Goal: Transaction & Acquisition: Purchase product/service

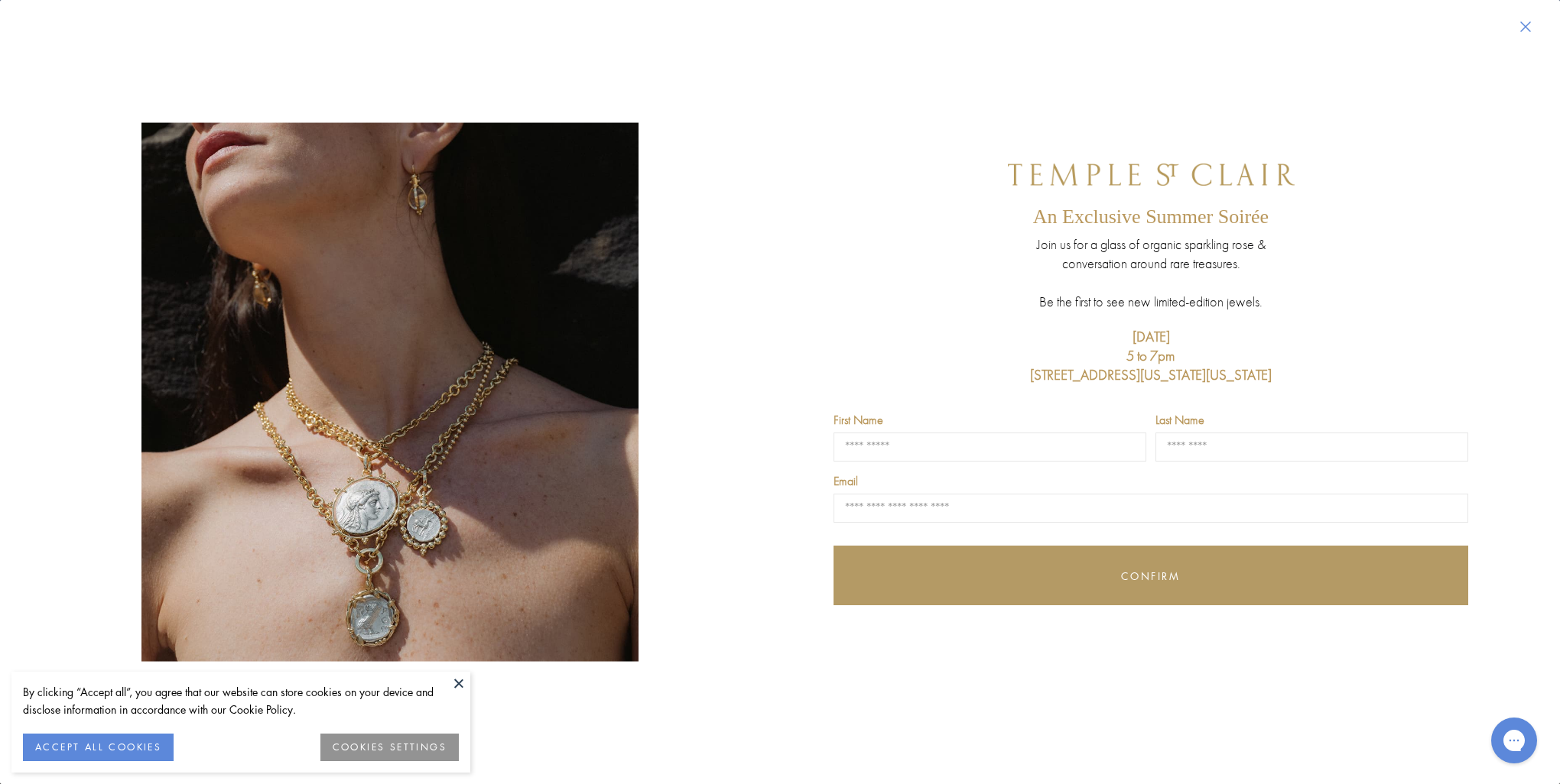
click at [454, 687] on button at bounding box center [459, 683] width 23 height 23
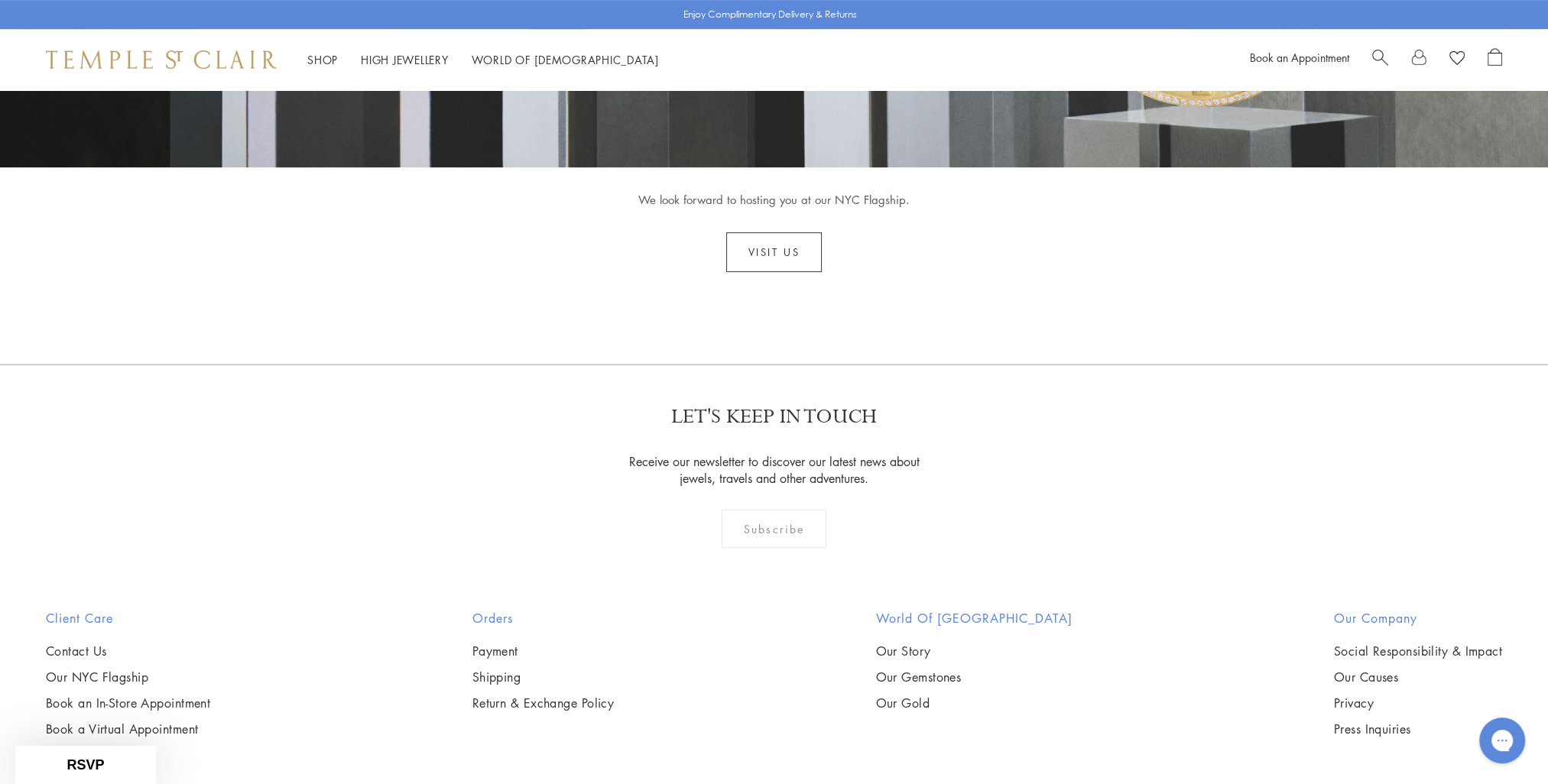
scroll to position [798, 0]
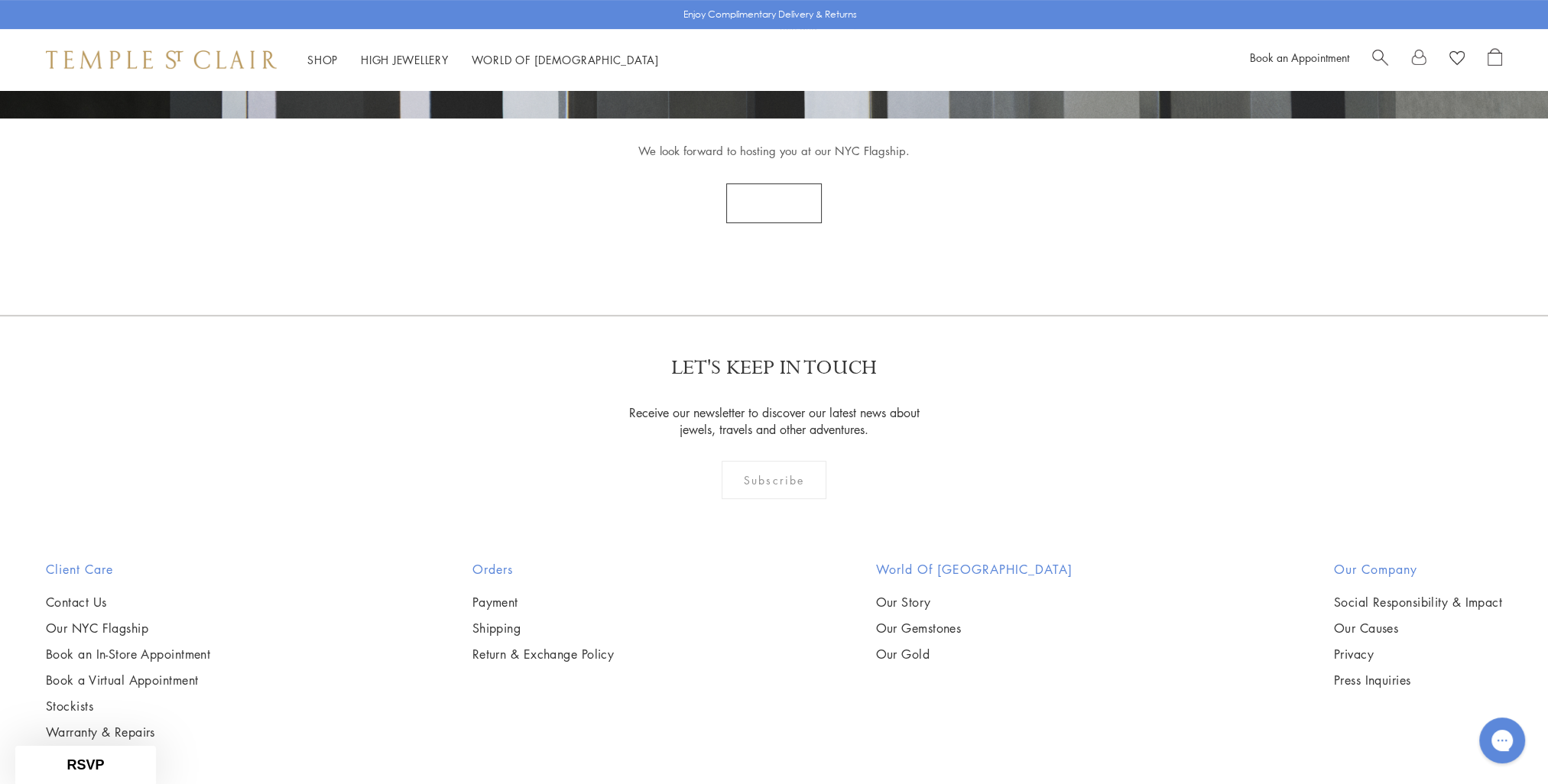
click at [768, 201] on link "Visit Us" at bounding box center [774, 203] width 97 height 40
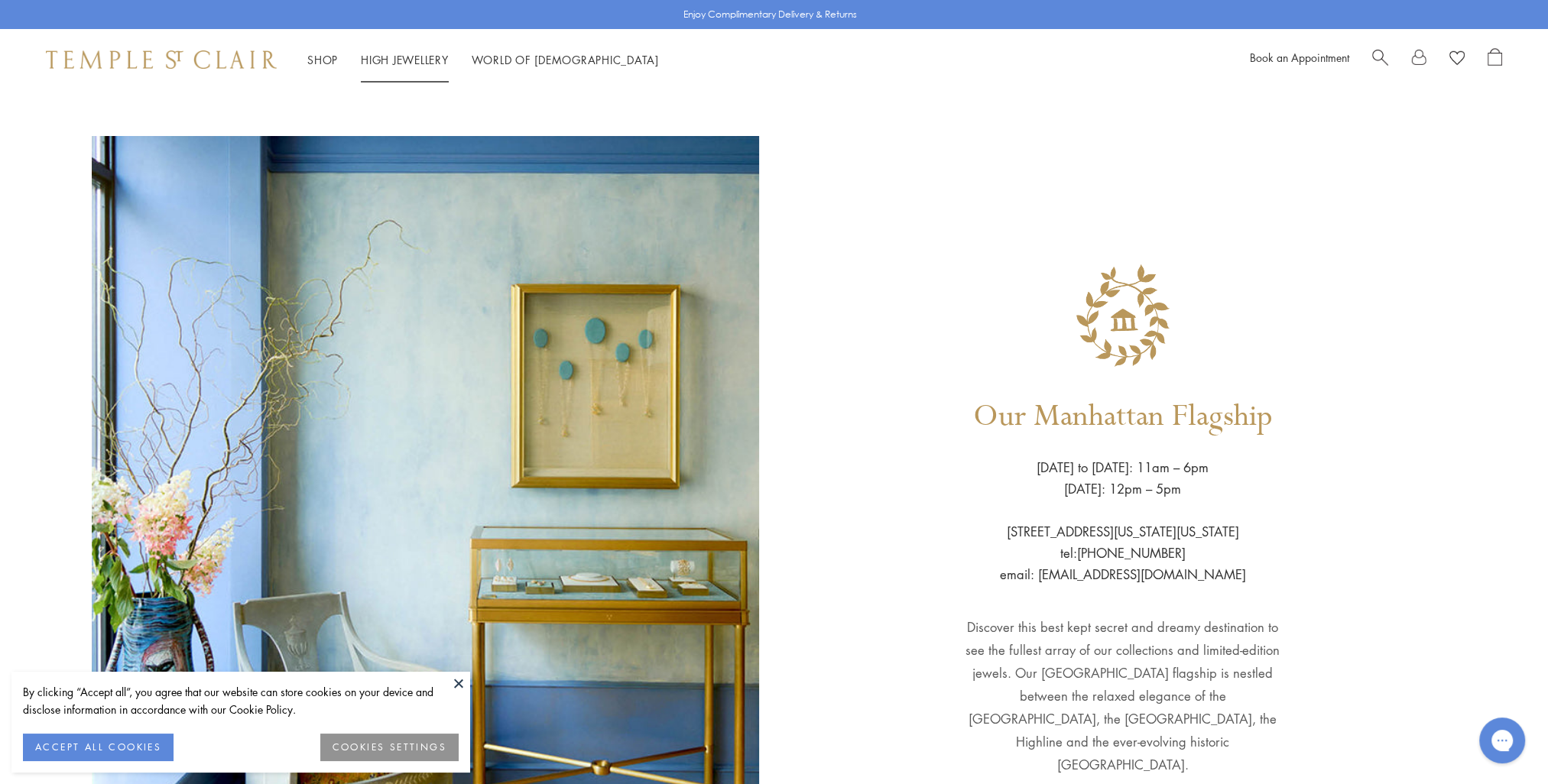
click at [423, 63] on link "High Jewellery High Jewellery" at bounding box center [405, 60] width 88 height 16
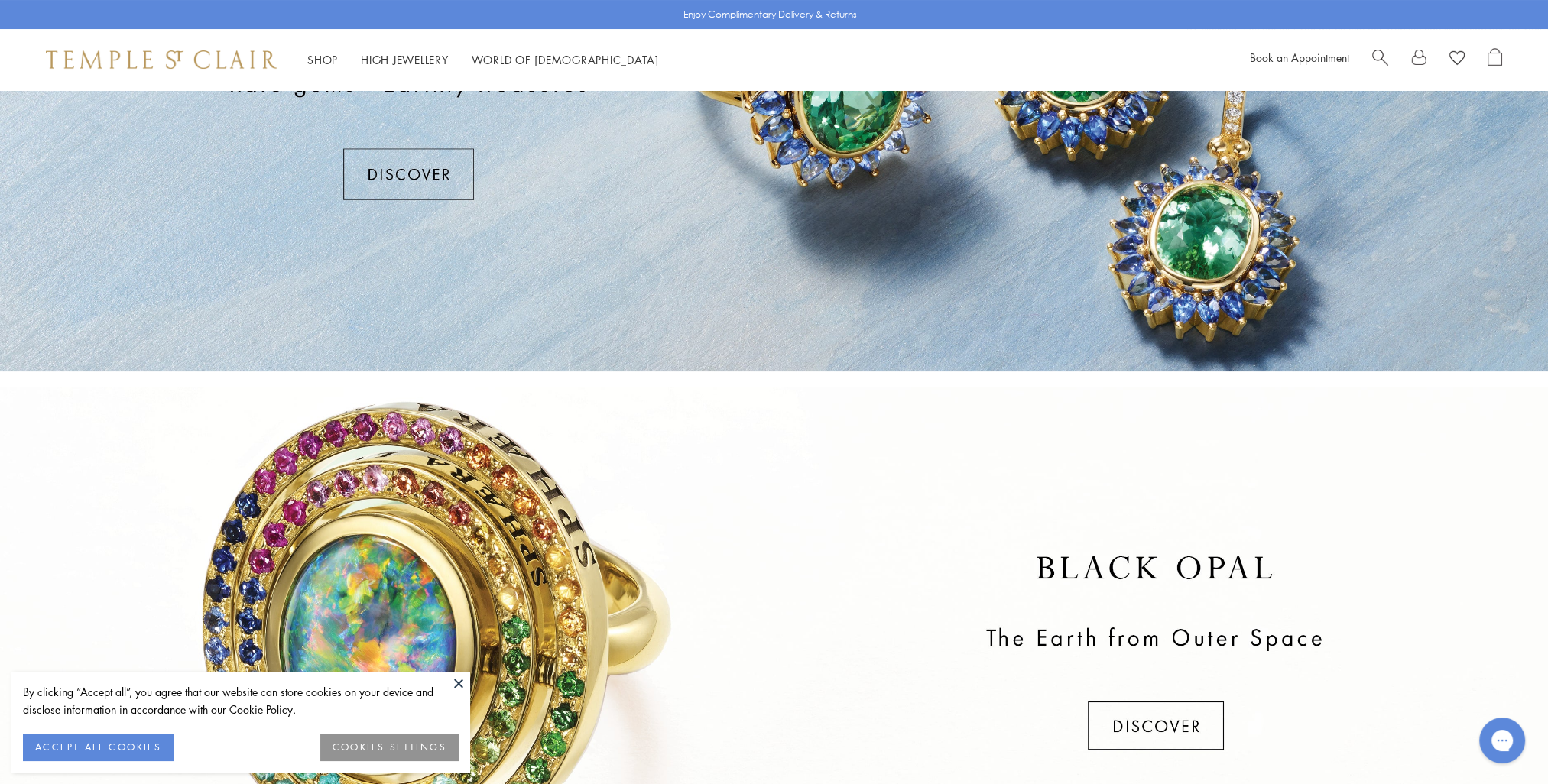
scroll to position [459, 0]
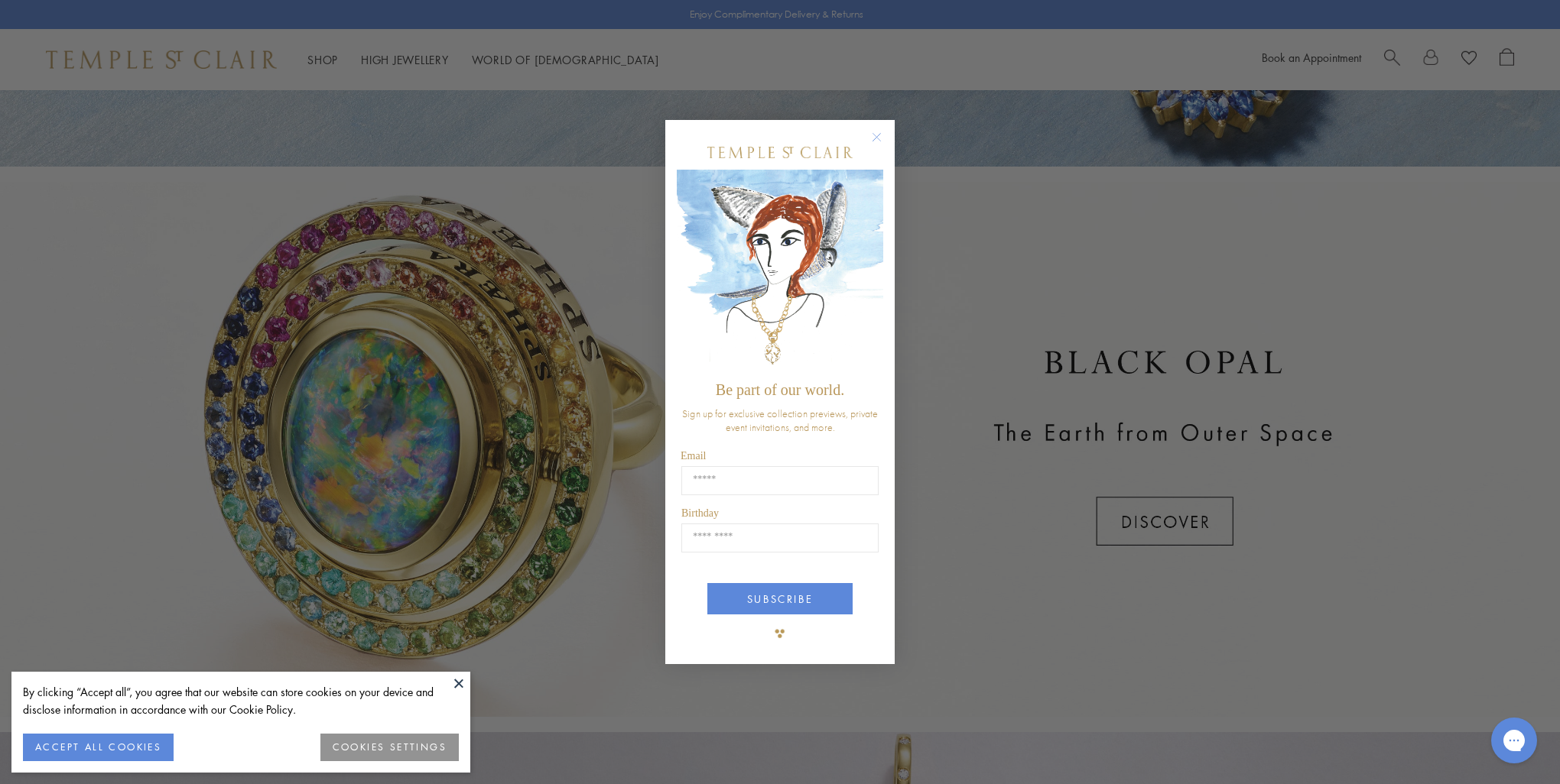
click at [878, 139] on circle "Close dialog" at bounding box center [877, 138] width 18 height 18
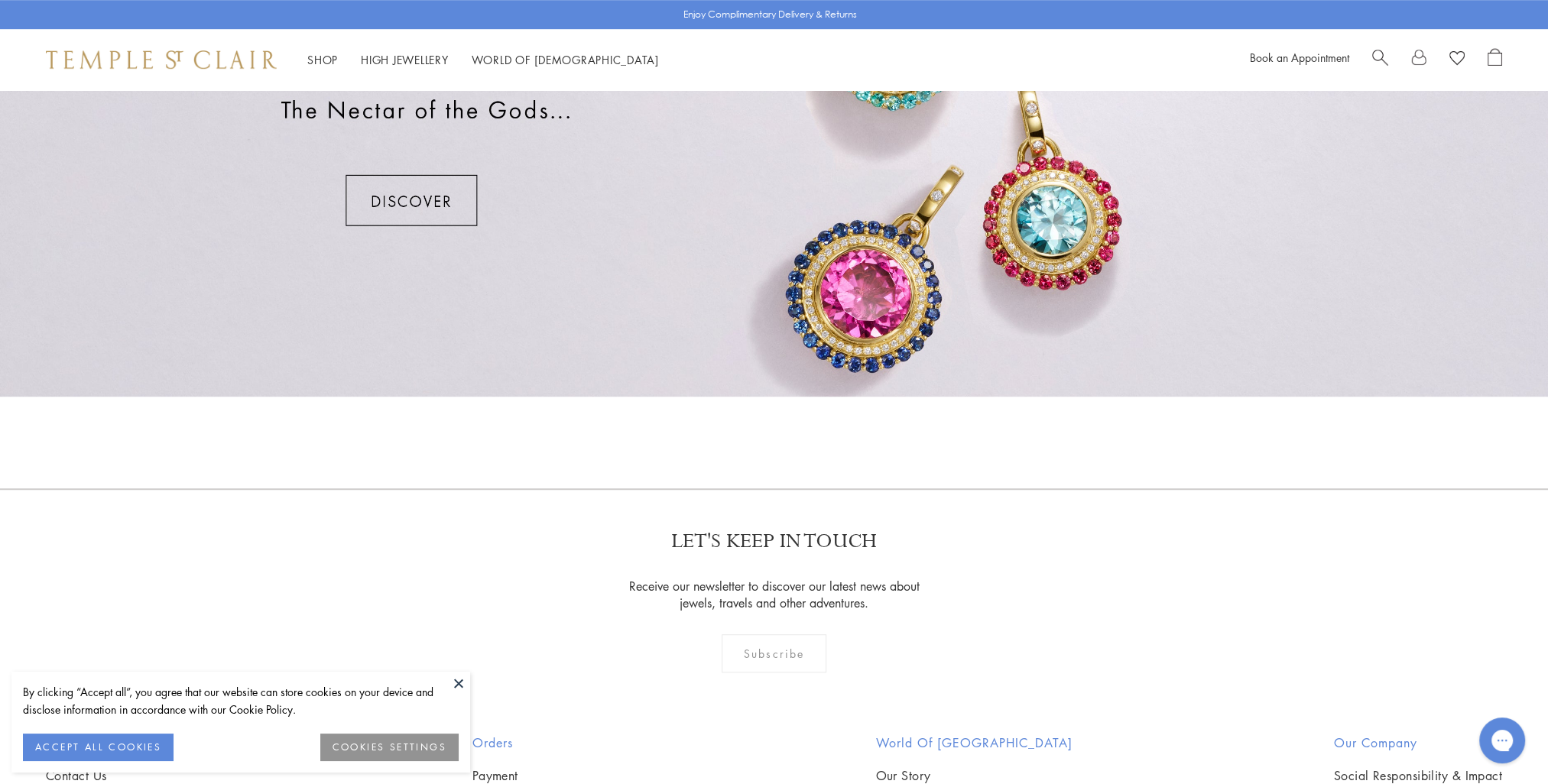
scroll to position [1126, 0]
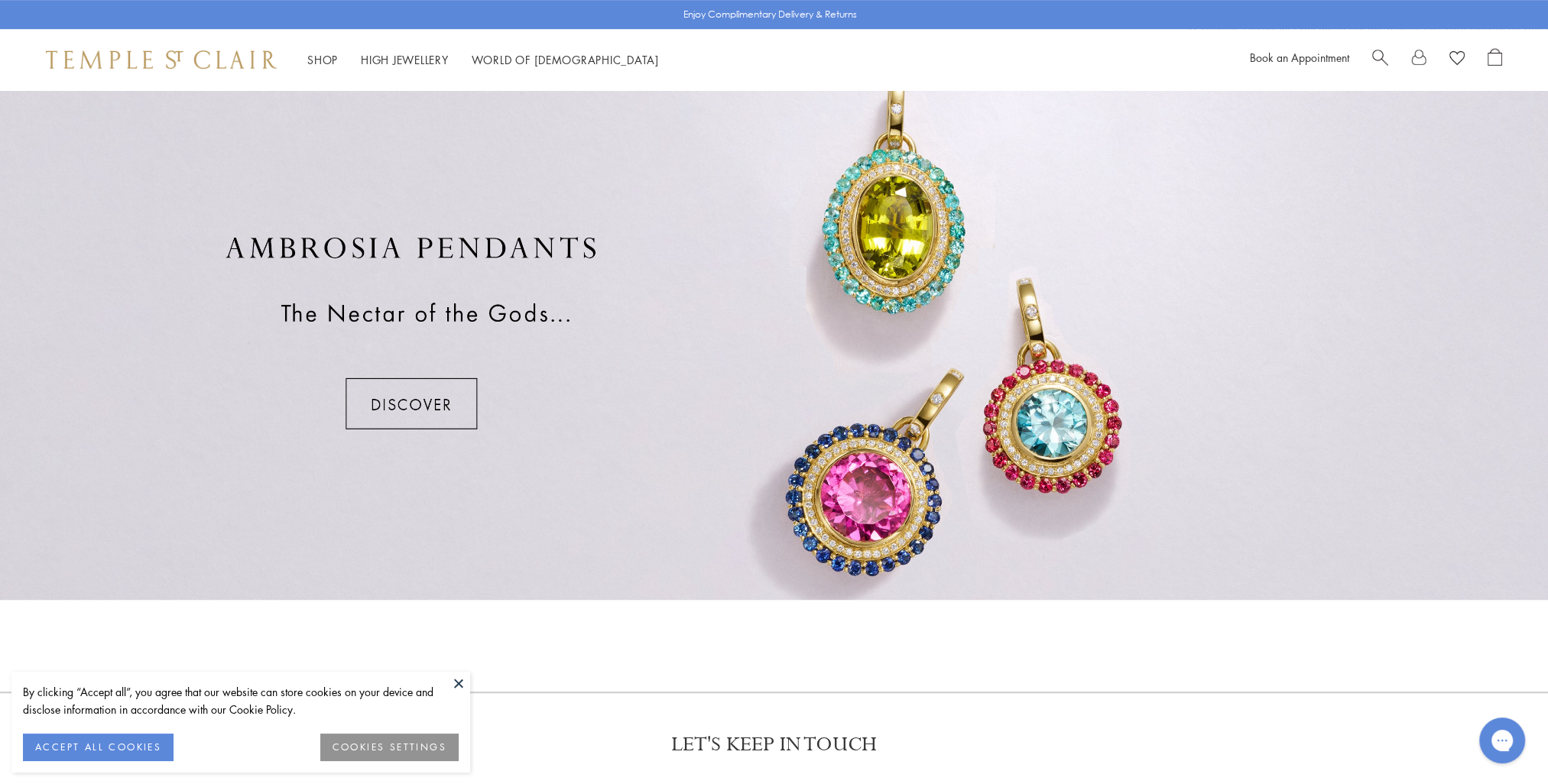
click at [432, 402] on div at bounding box center [774, 333] width 1548 height 535
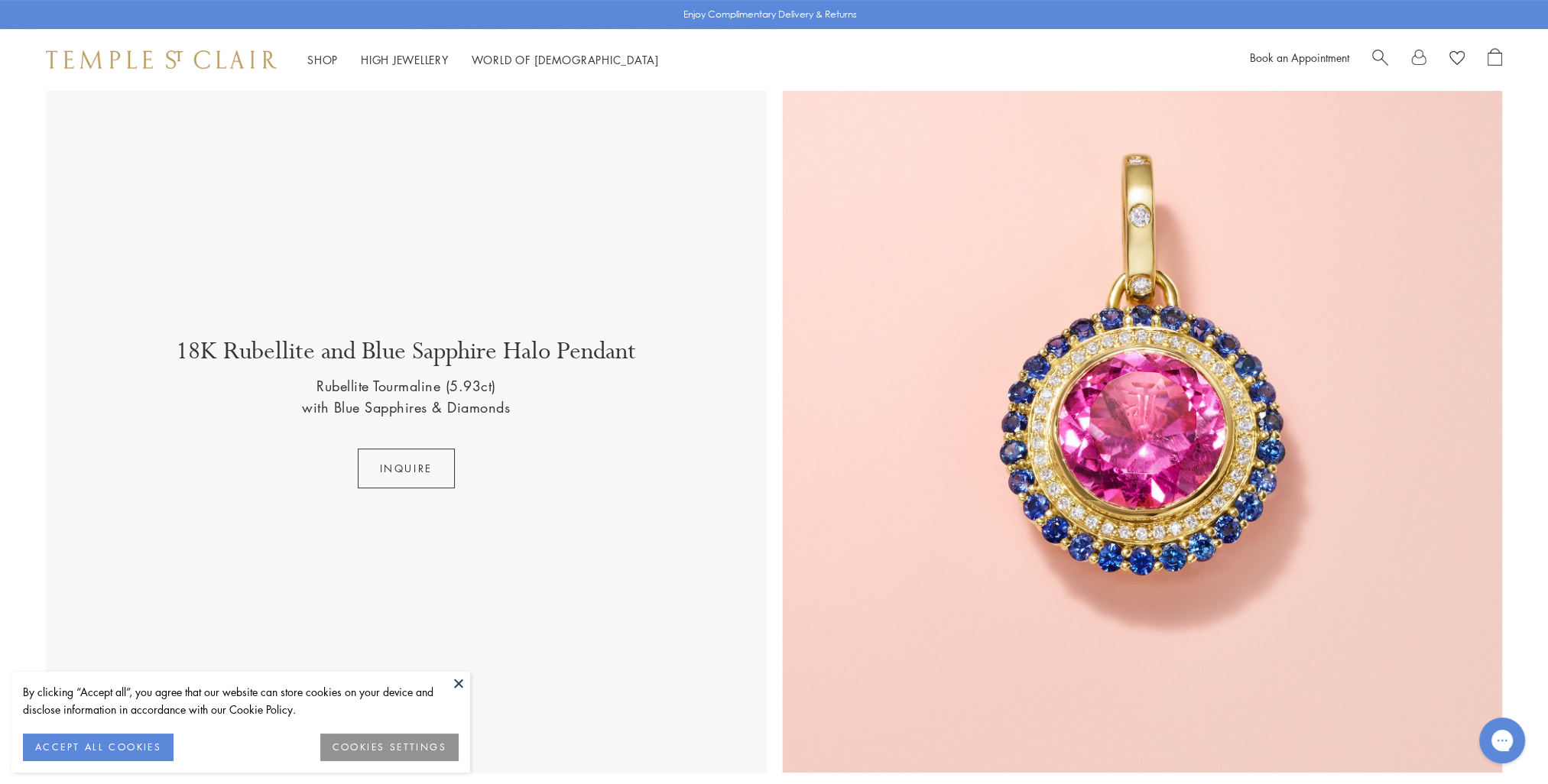
scroll to position [611, 0]
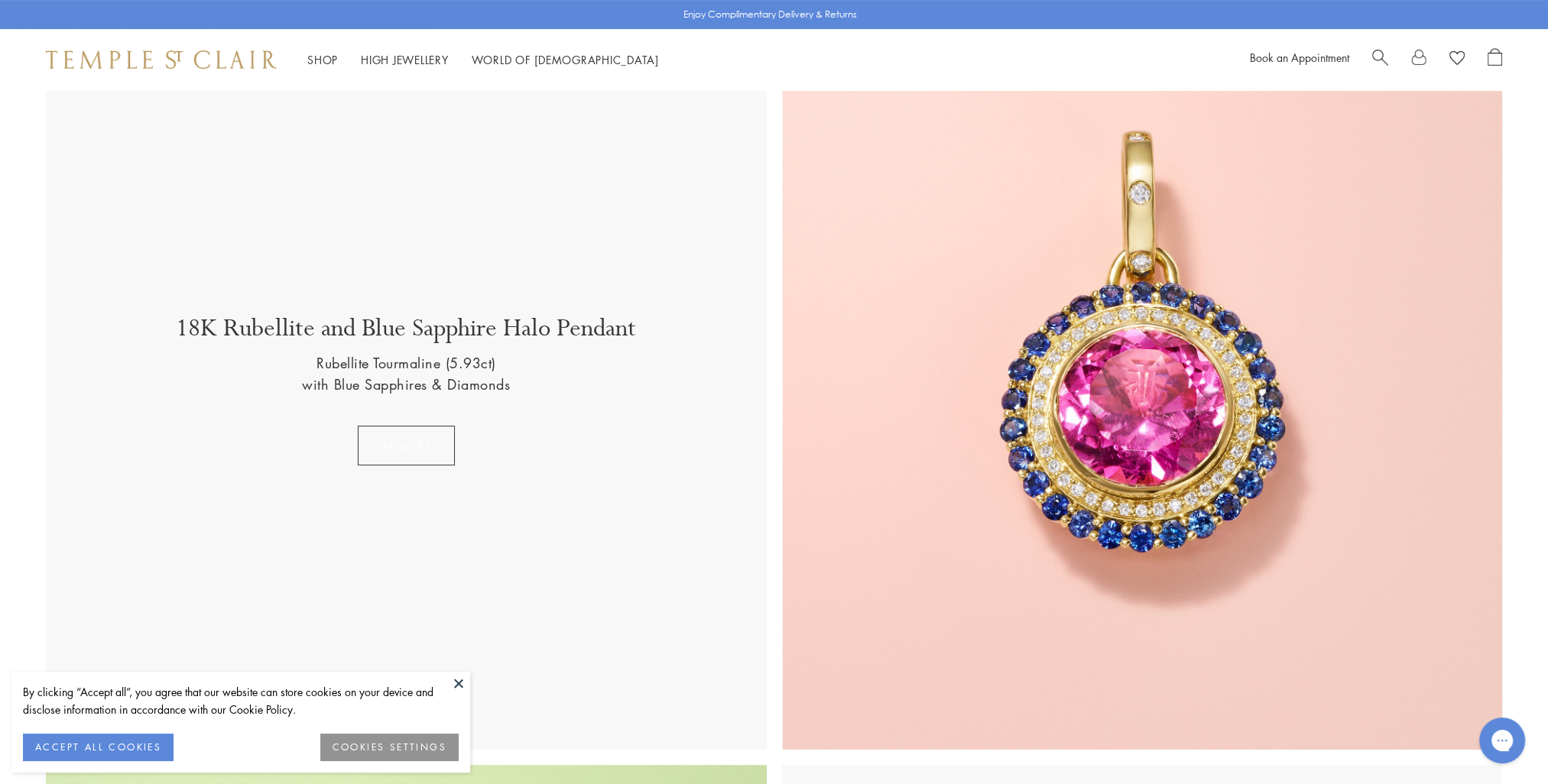
click at [428, 434] on button "inquire" at bounding box center [406, 445] width 97 height 40
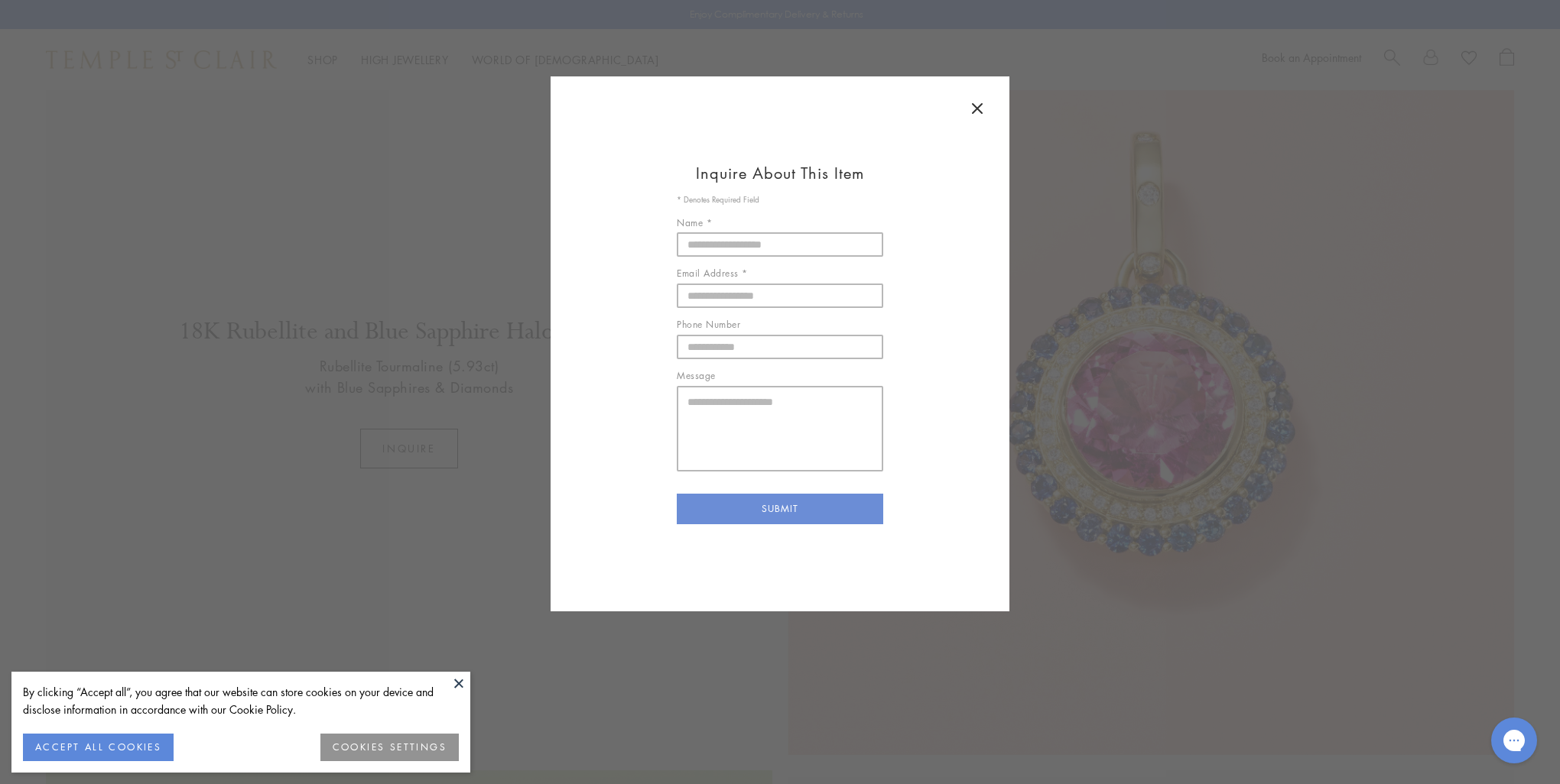
click at [970, 111] on icon at bounding box center [977, 108] width 18 height 18
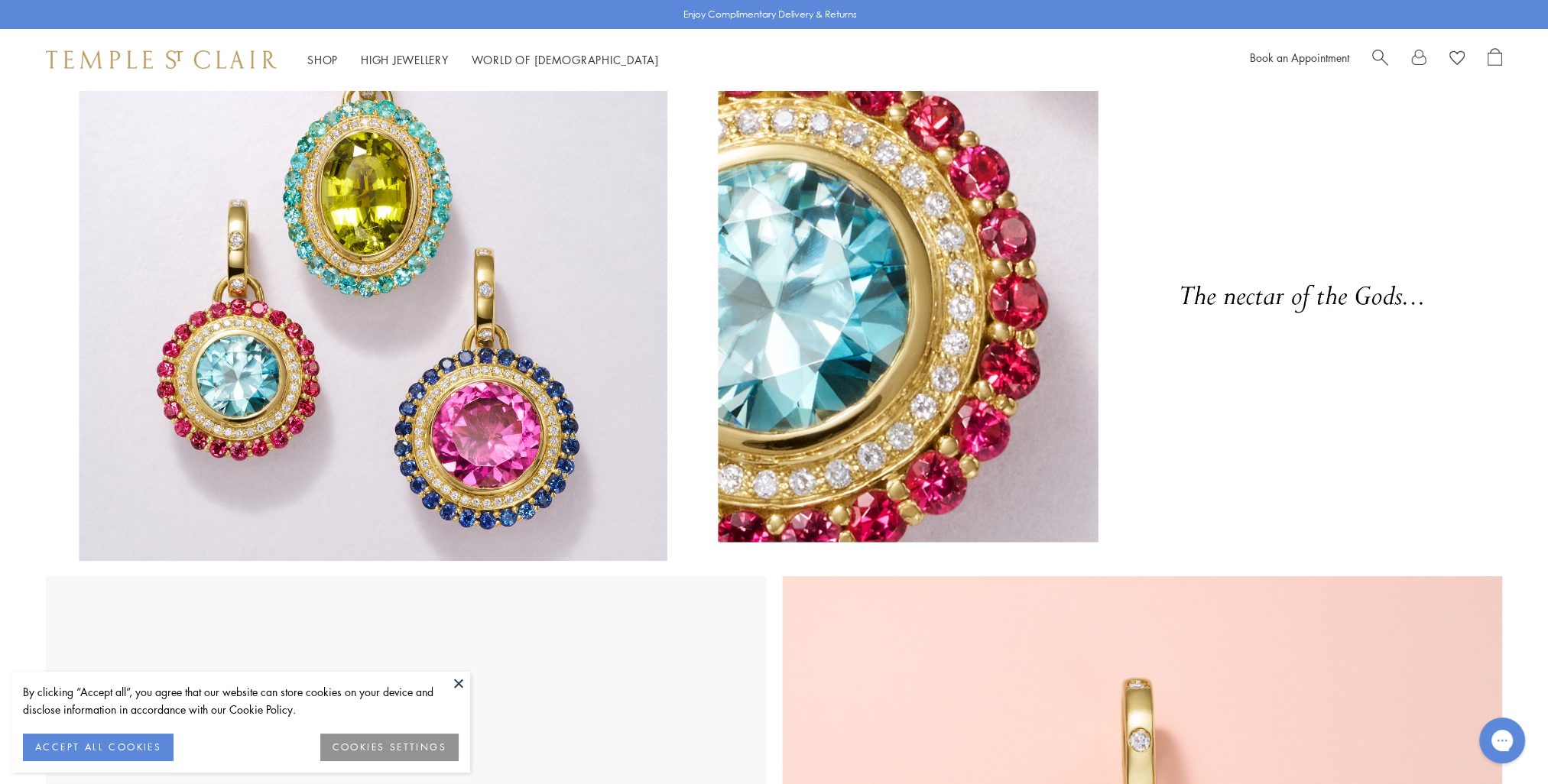
scroll to position [0, 0]
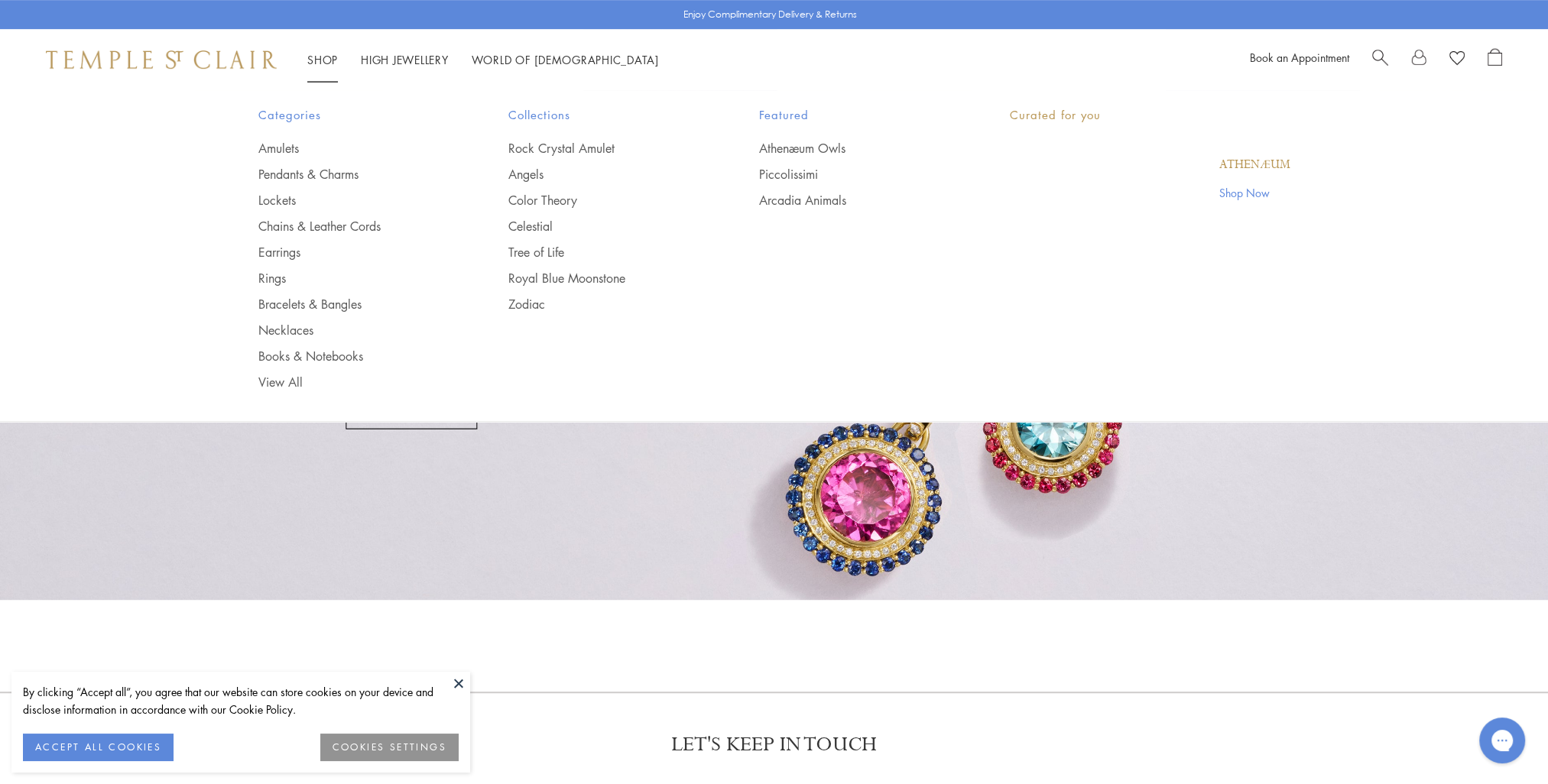
click at [327, 57] on link "Shop Shop" at bounding box center [322, 60] width 30 height 16
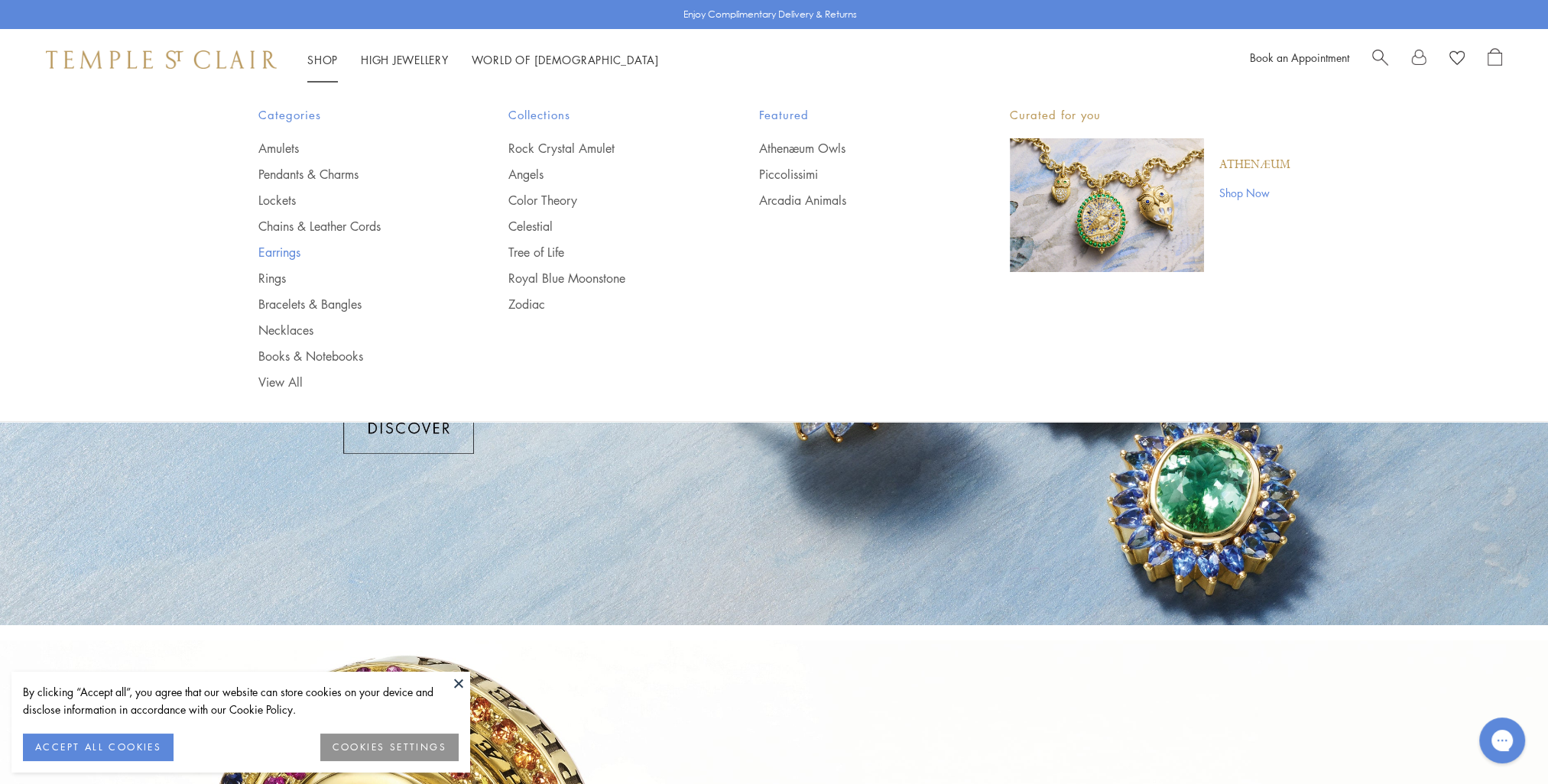
click at [284, 254] on link "Earrings" at bounding box center [353, 252] width 189 height 17
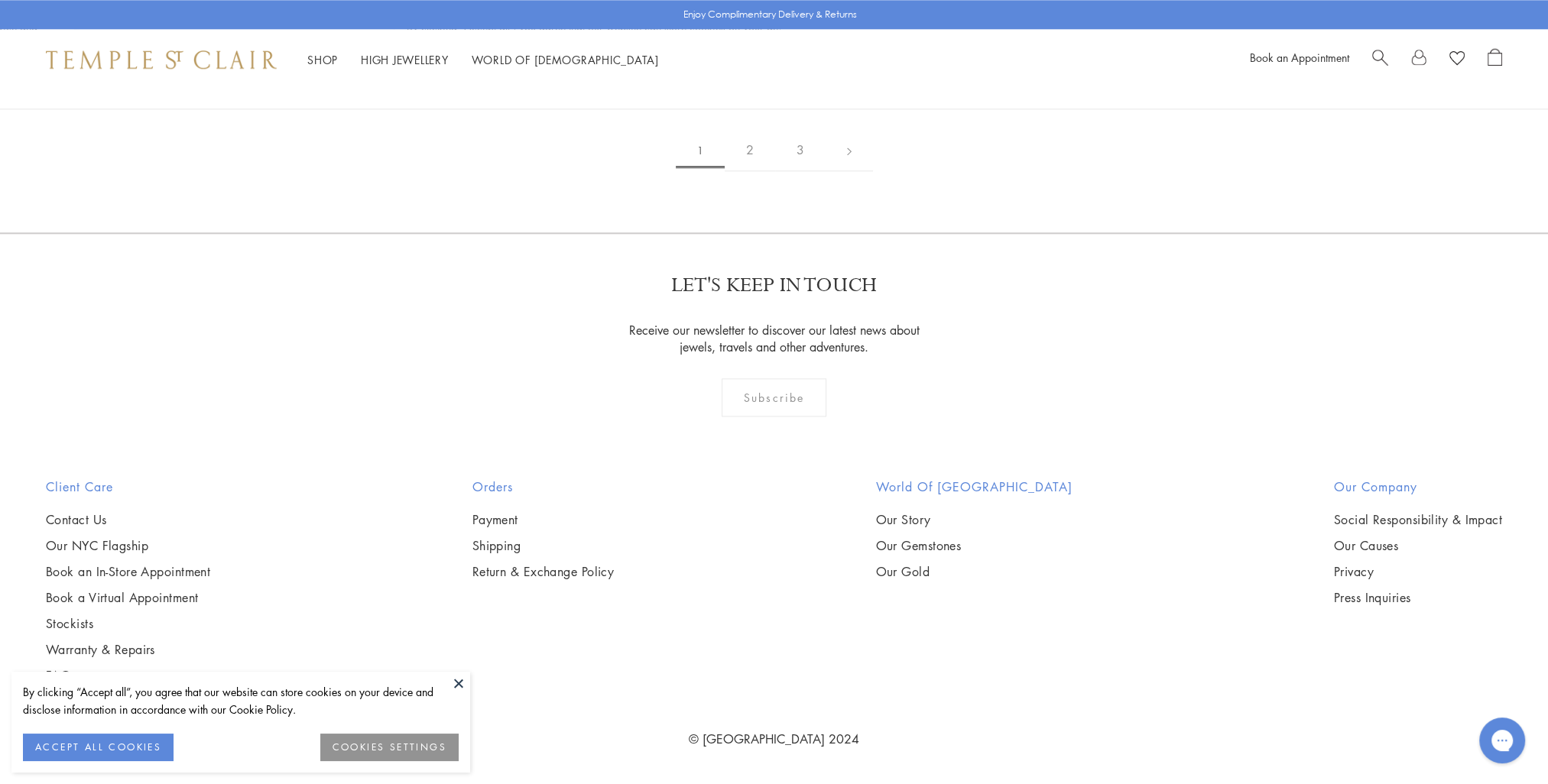
scroll to position [10166, 0]
click at [756, 171] on link "2" at bounding box center [749, 151] width 51 height 42
click at [0, 0] on img at bounding box center [0, 0] width 0 height 0
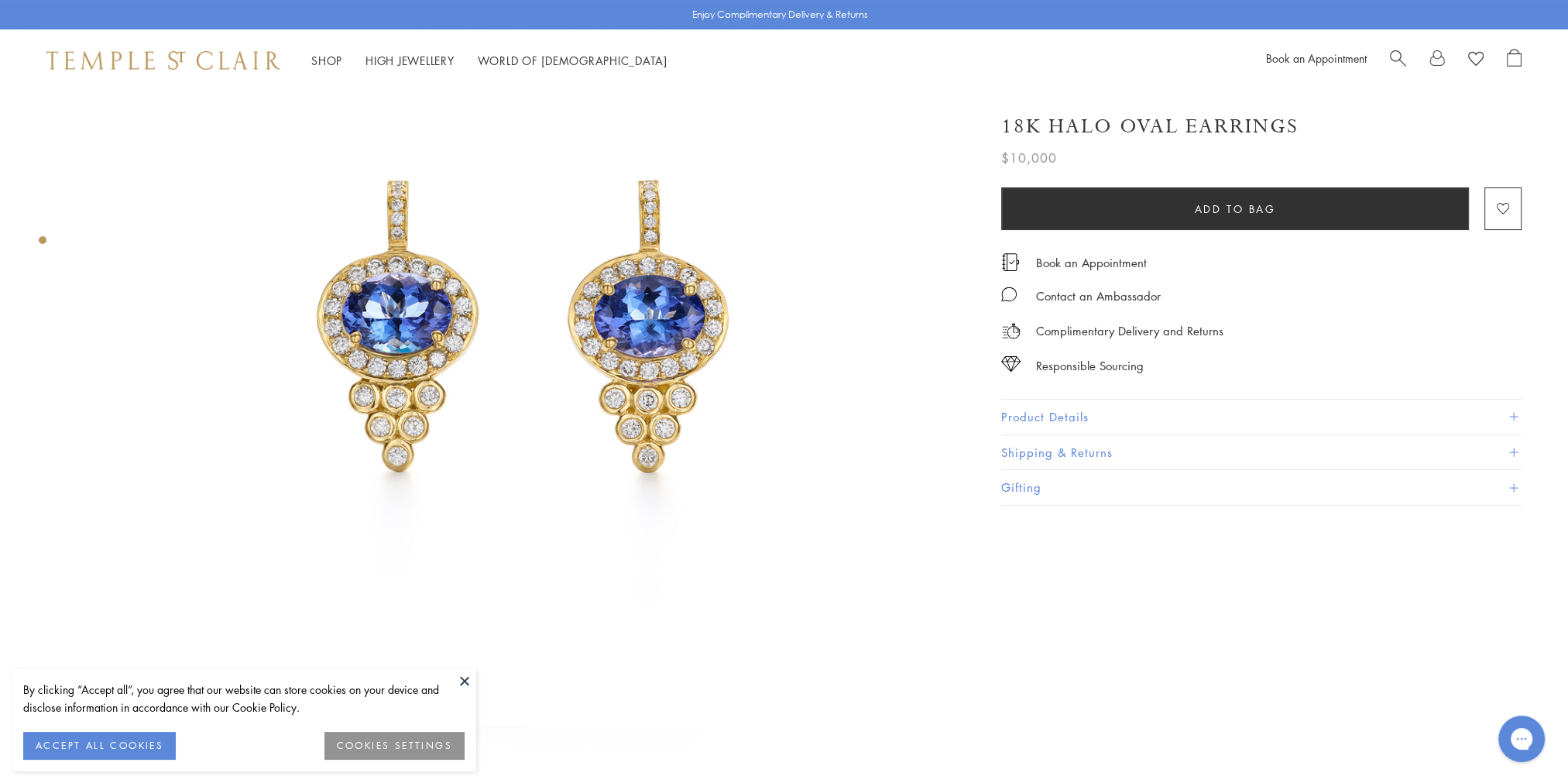
scroll to position [155, 0]
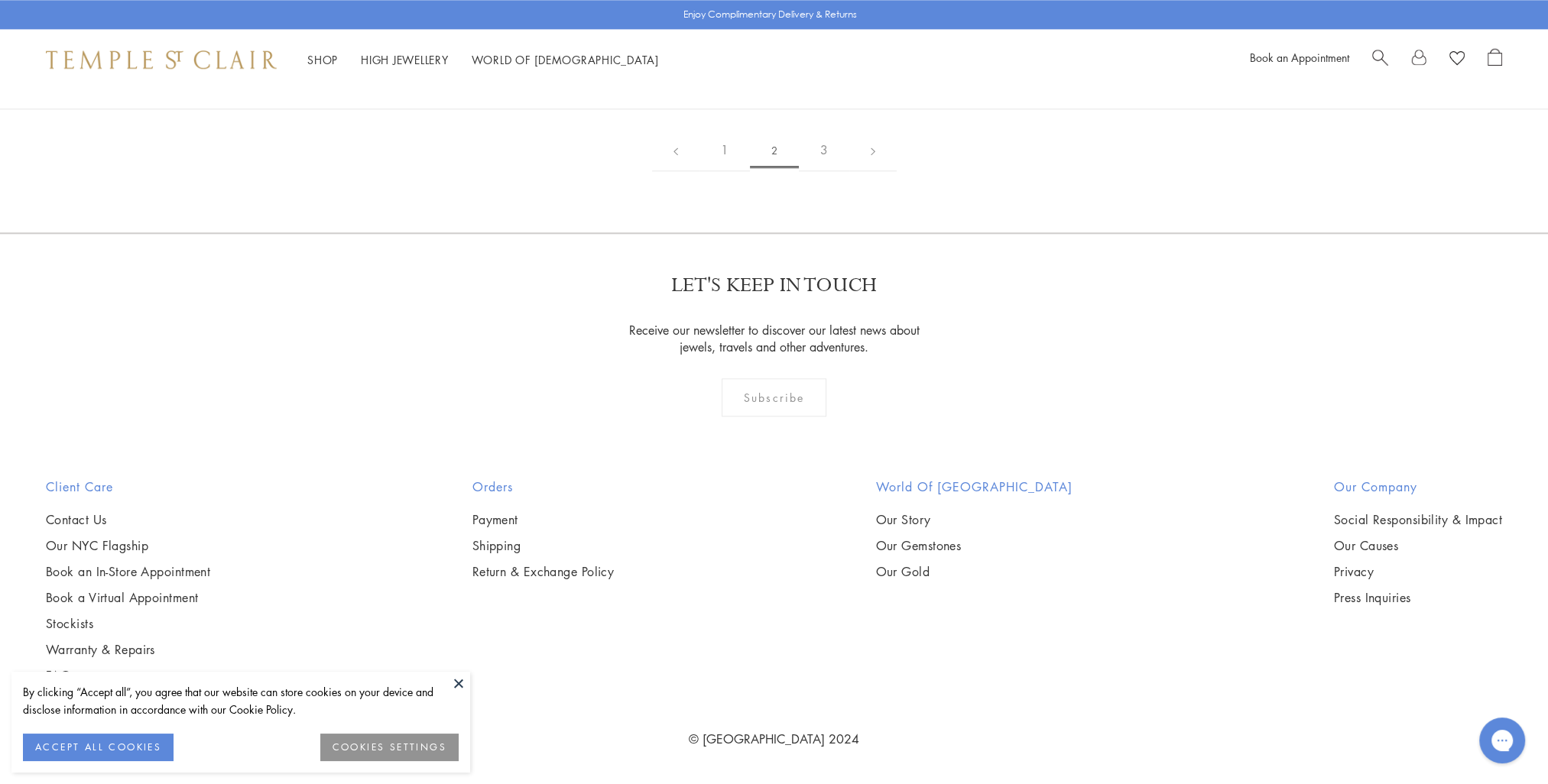
scroll to position [5315, 0]
click at [0, 0] on img at bounding box center [0, 0] width 0 height 0
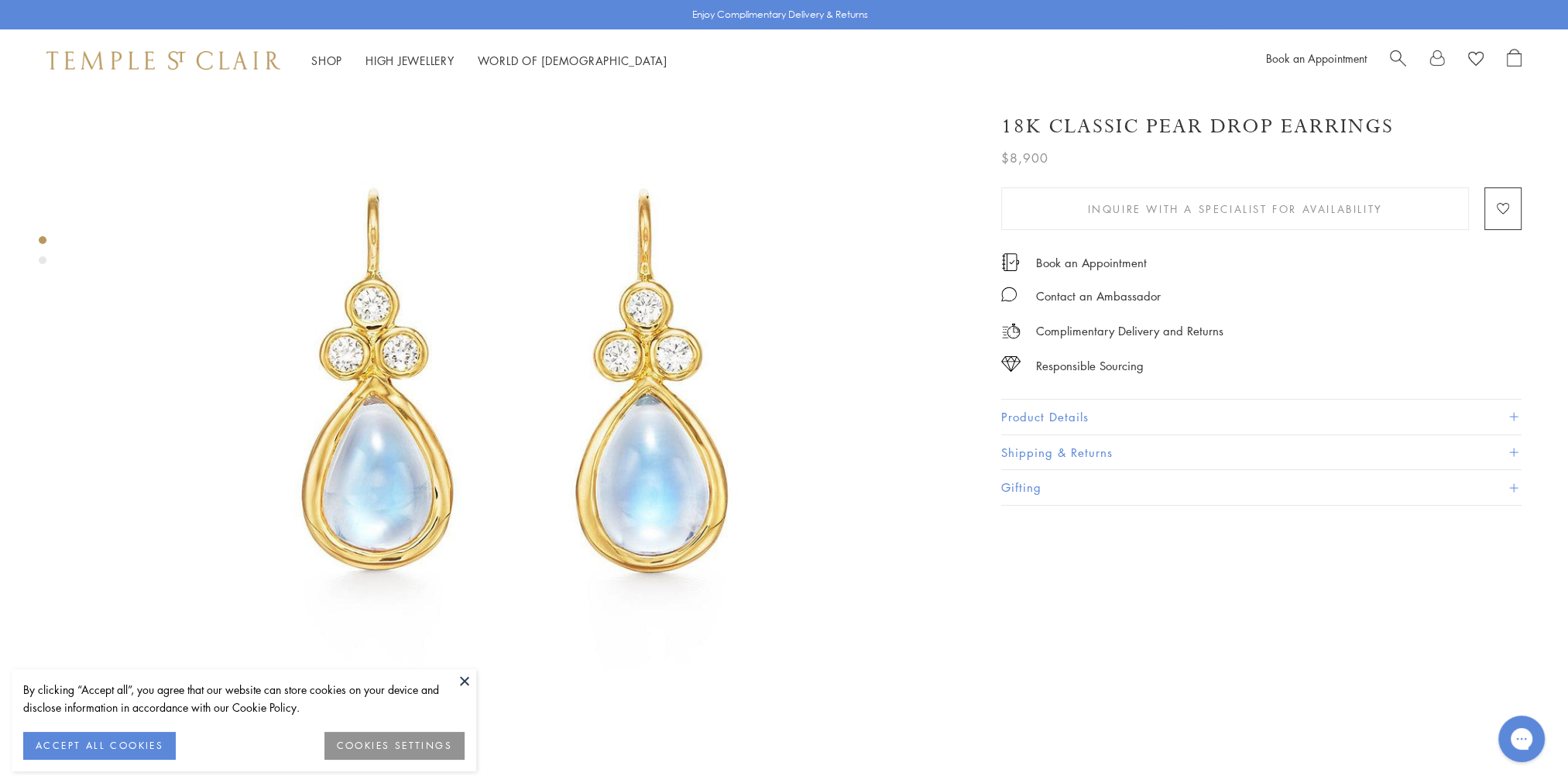
scroll to position [232, 0]
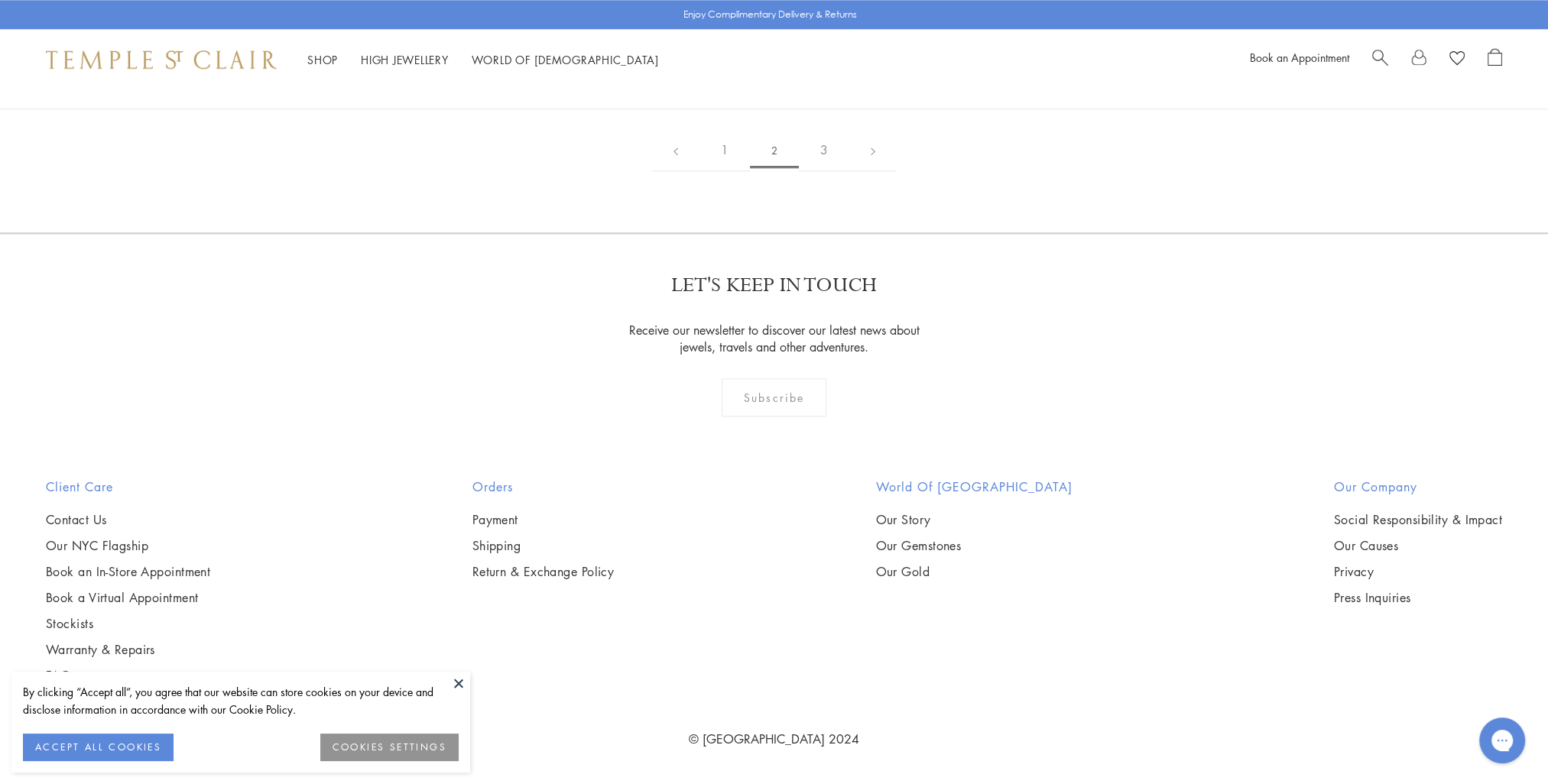
scroll to position [8908, 0]
click at [0, 0] on img at bounding box center [0, 0] width 0 height 0
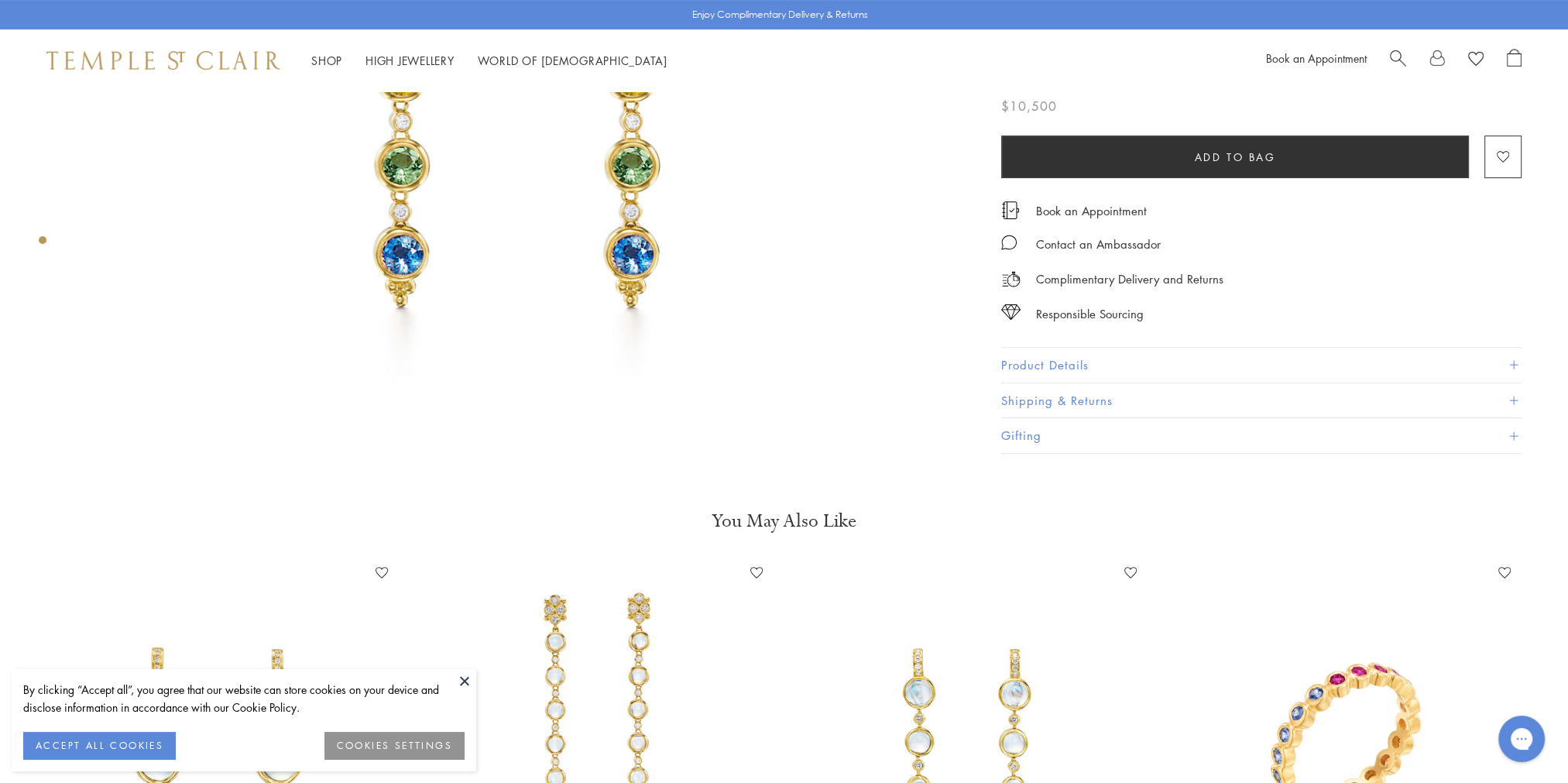
scroll to position [232, 0]
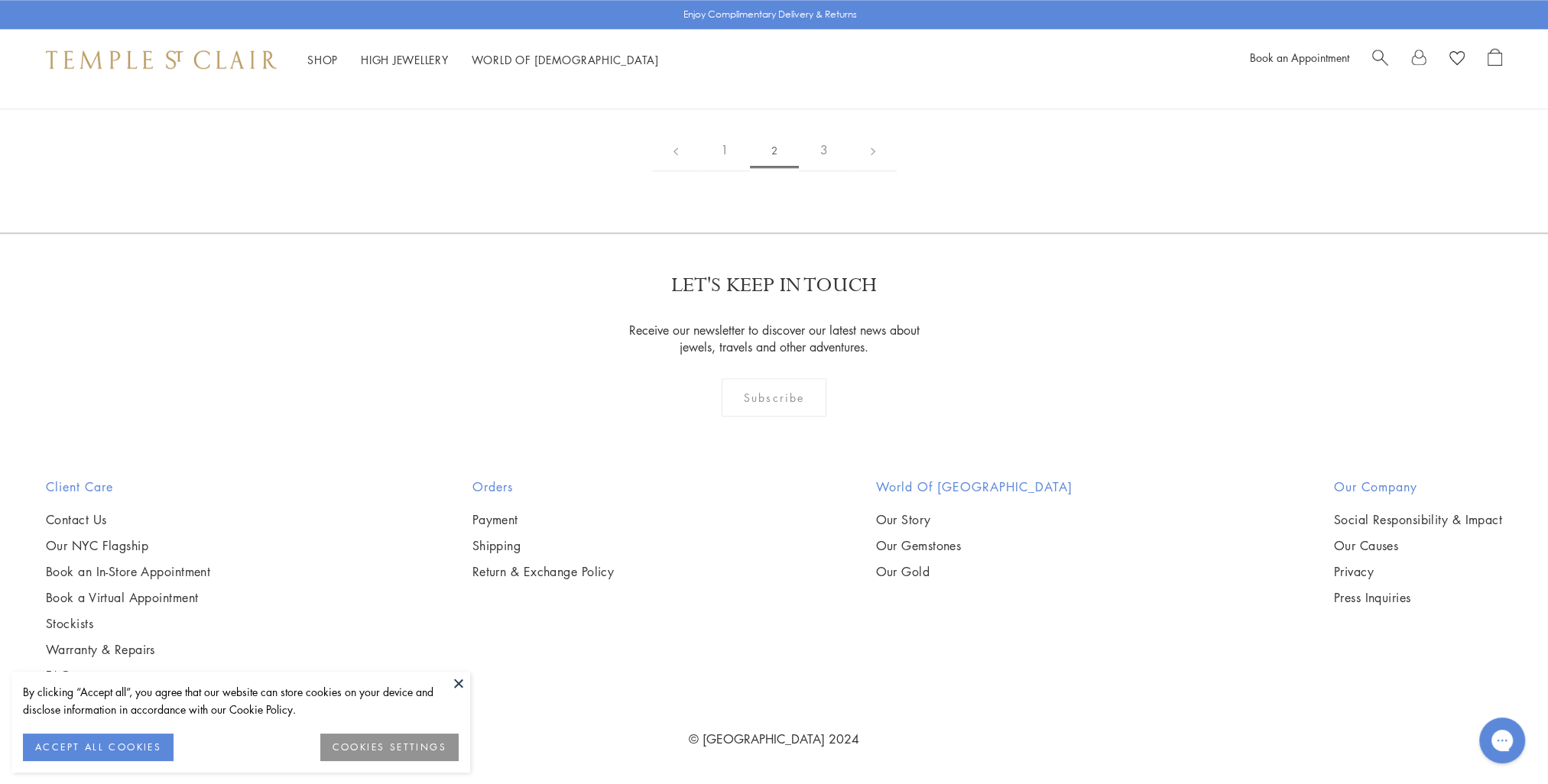
scroll to position [9443, 0]
click at [818, 171] on link "3" at bounding box center [824, 151] width 51 height 42
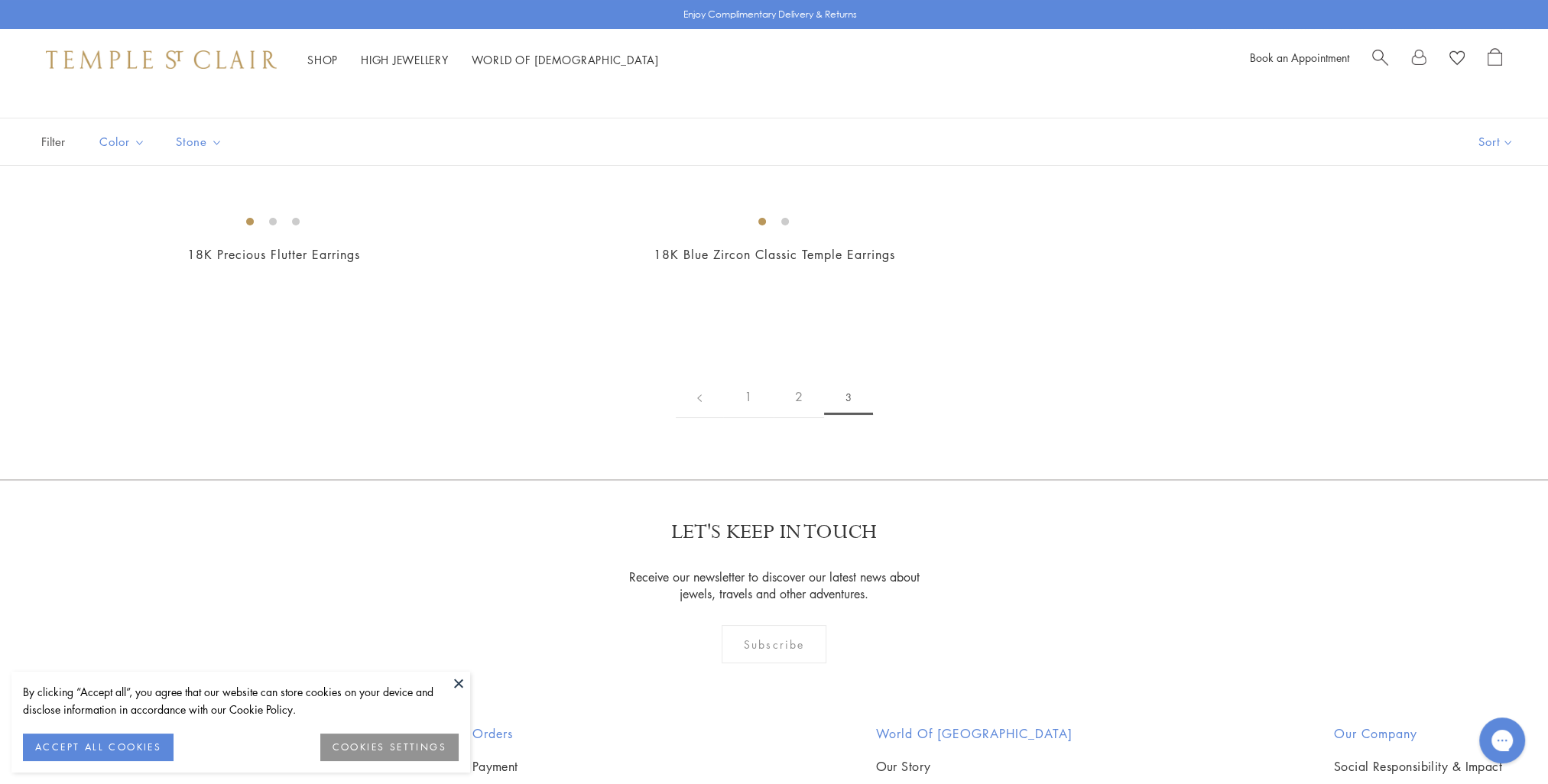
scroll to position [229, 0]
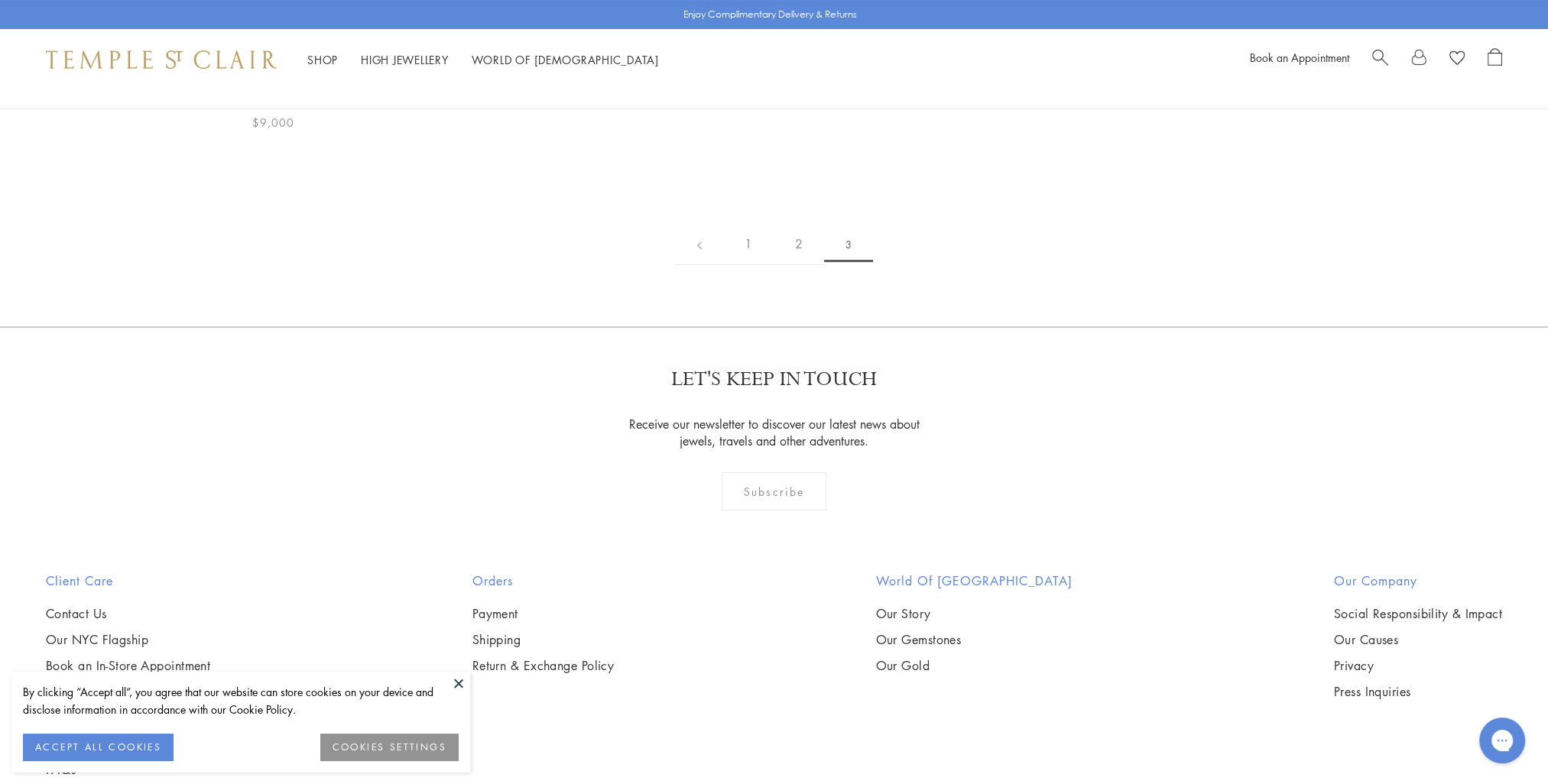
click at [0, 0] on img at bounding box center [0, 0] width 0 height 0
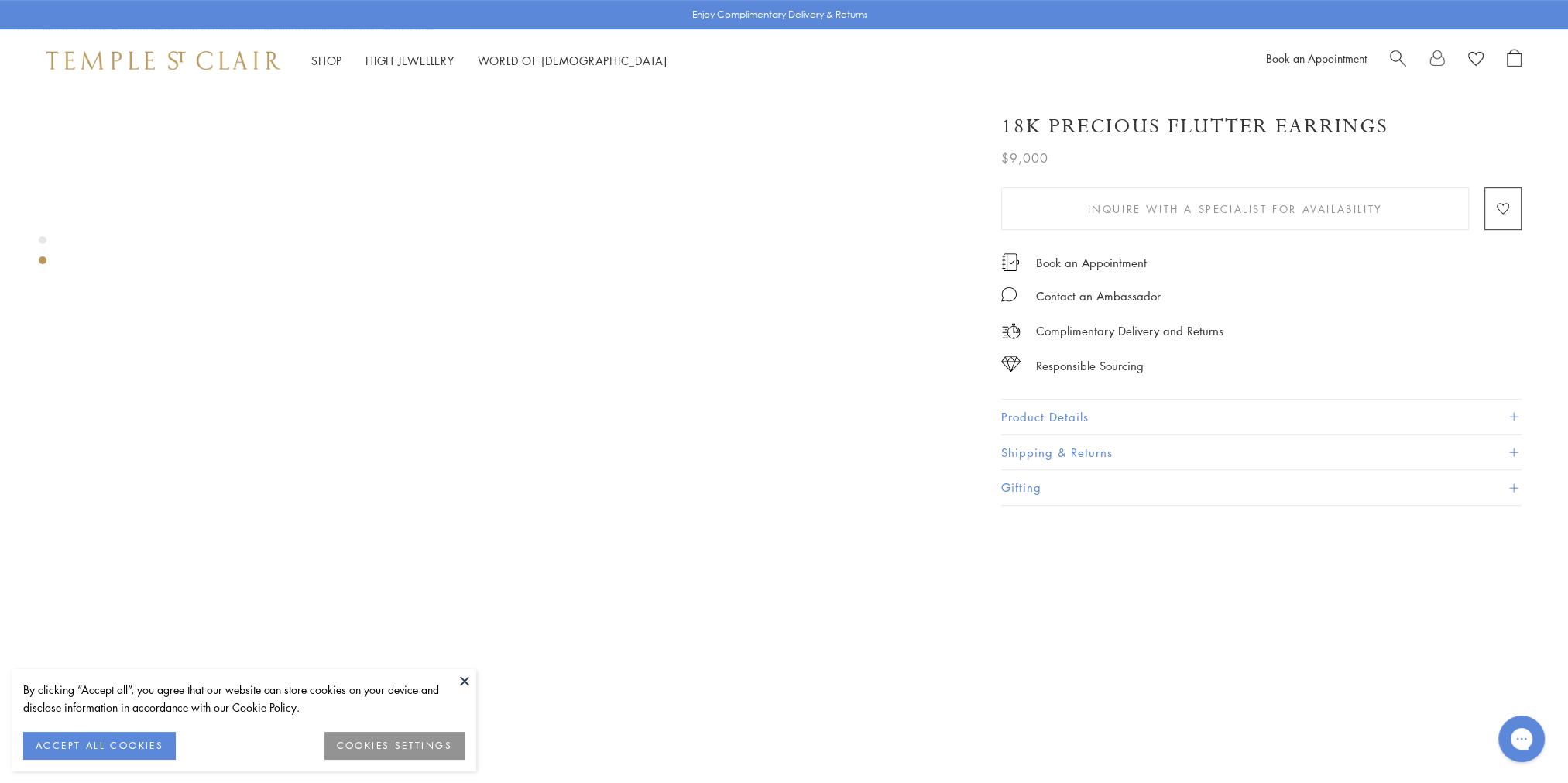
scroll to position [1006, 0]
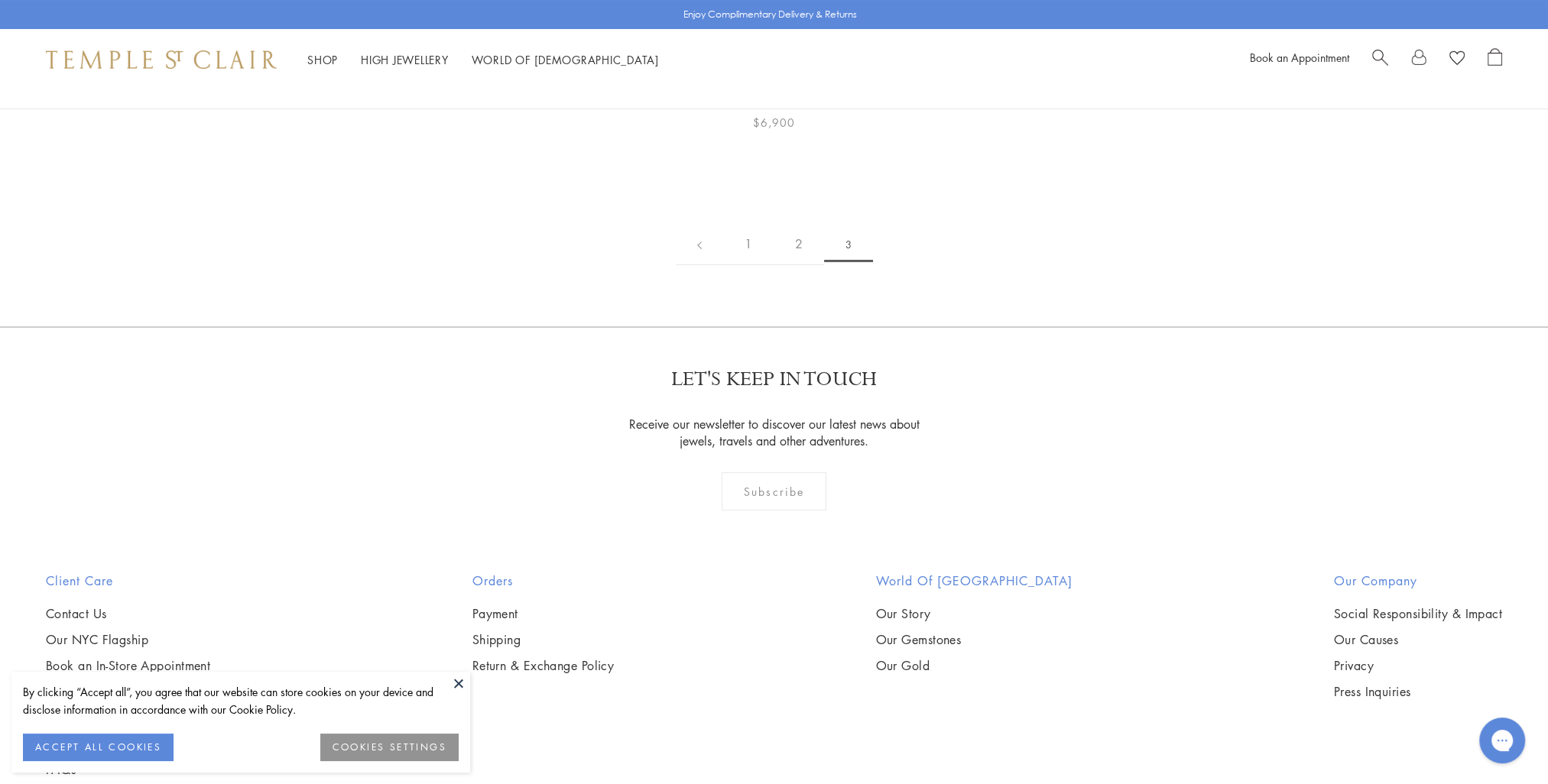
click at [0, 0] on img at bounding box center [0, 0] width 0 height 0
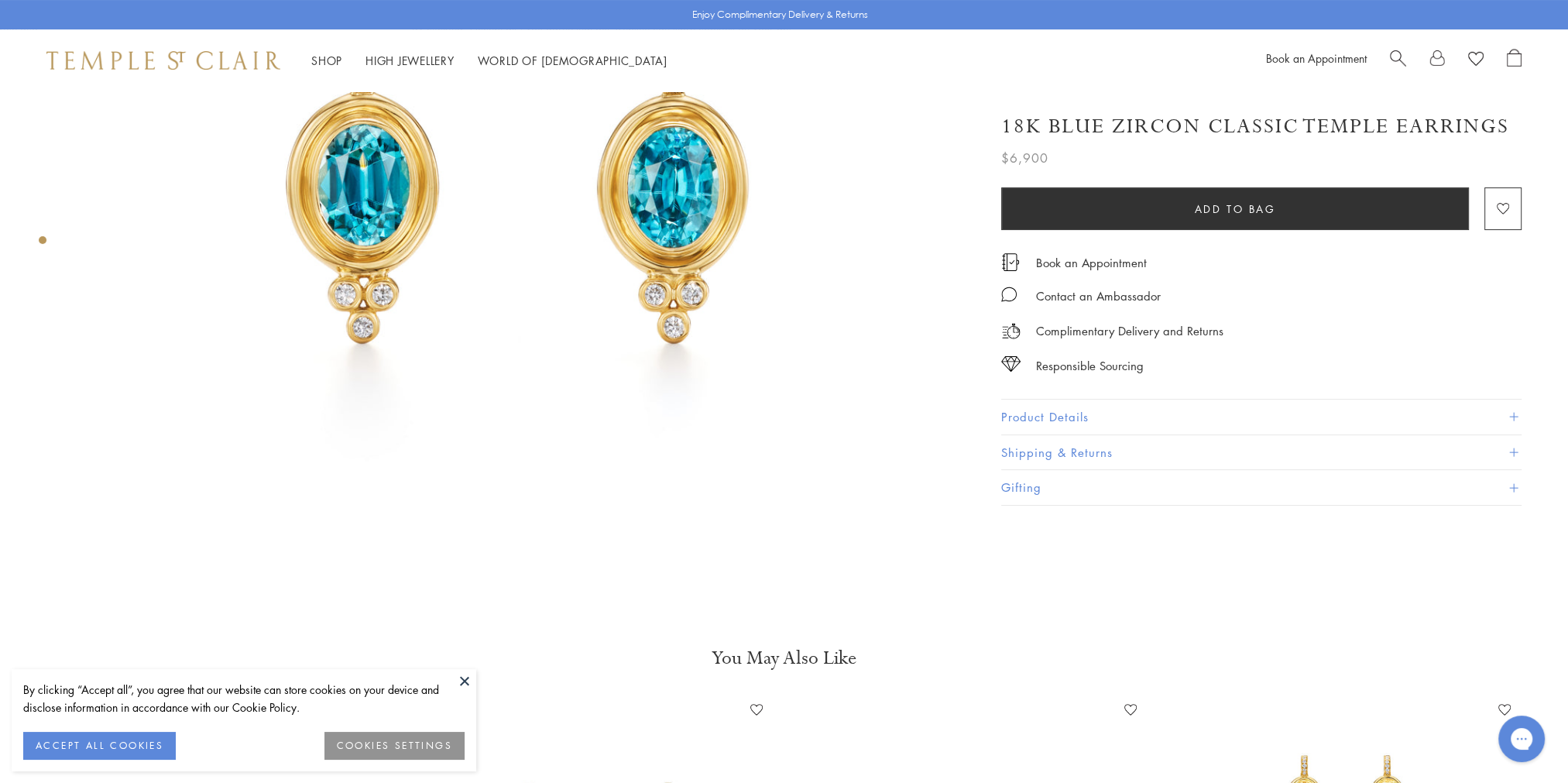
scroll to position [77, 0]
